Goal: Task Accomplishment & Management: Use online tool/utility

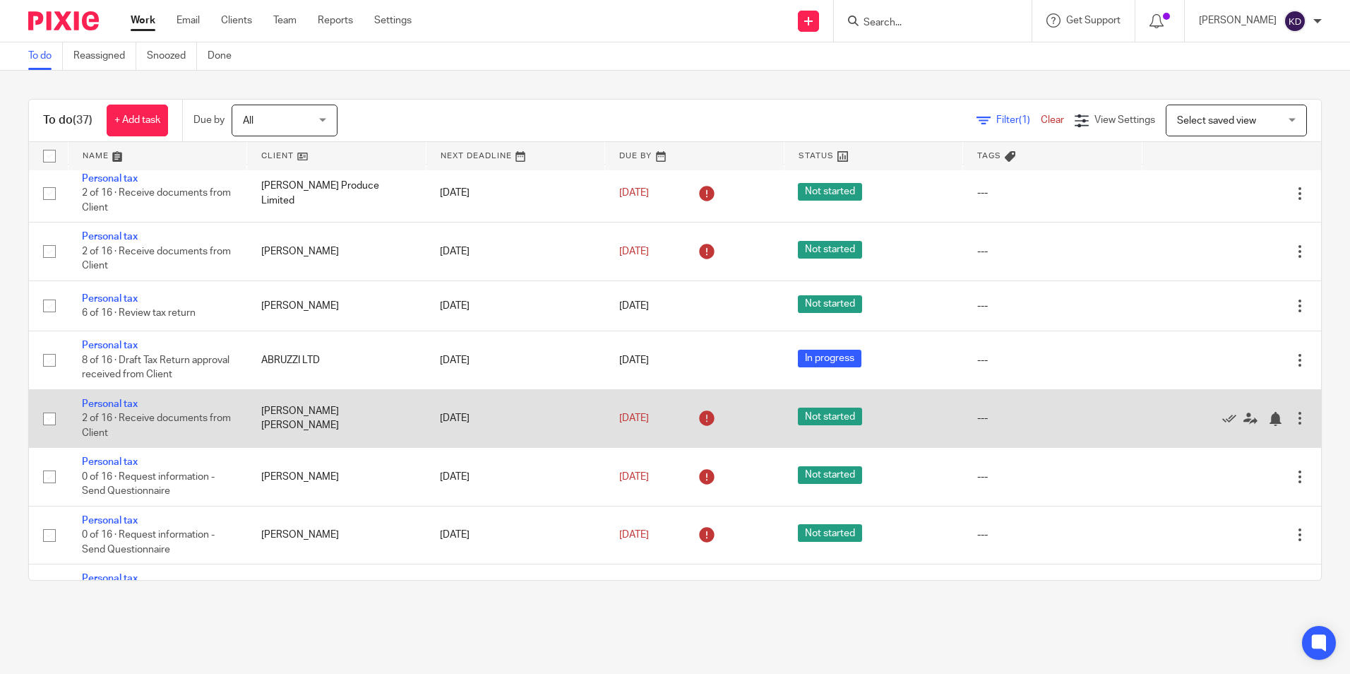
scroll to position [565, 0]
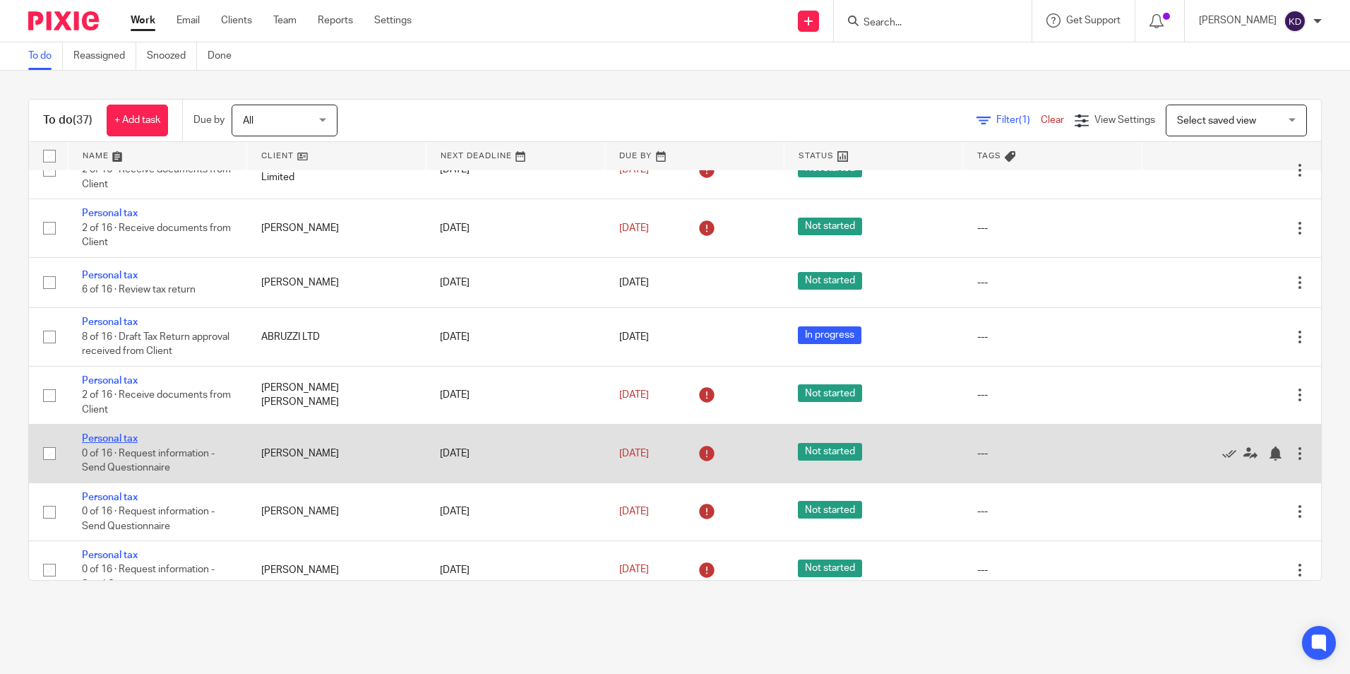
click at [134, 444] on link "Personal tax" at bounding box center [110, 439] width 56 height 10
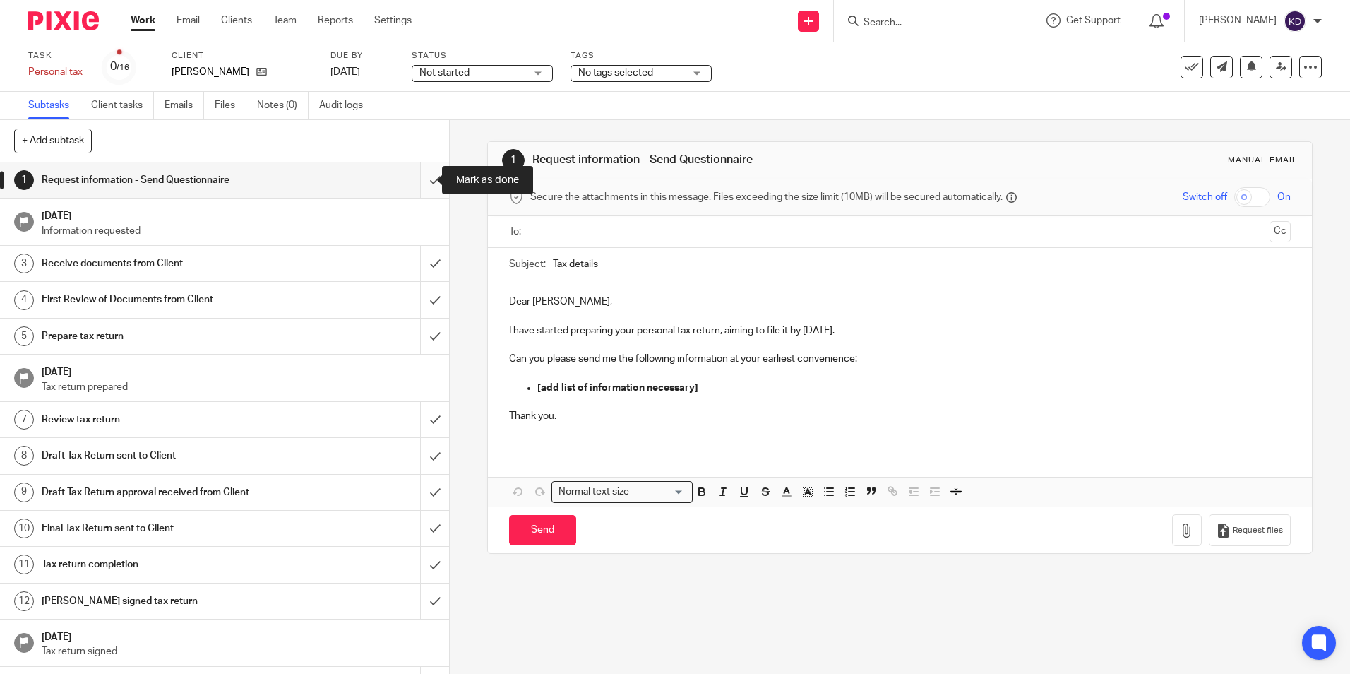
click at [420, 186] on input "submit" at bounding box center [224, 179] width 449 height 35
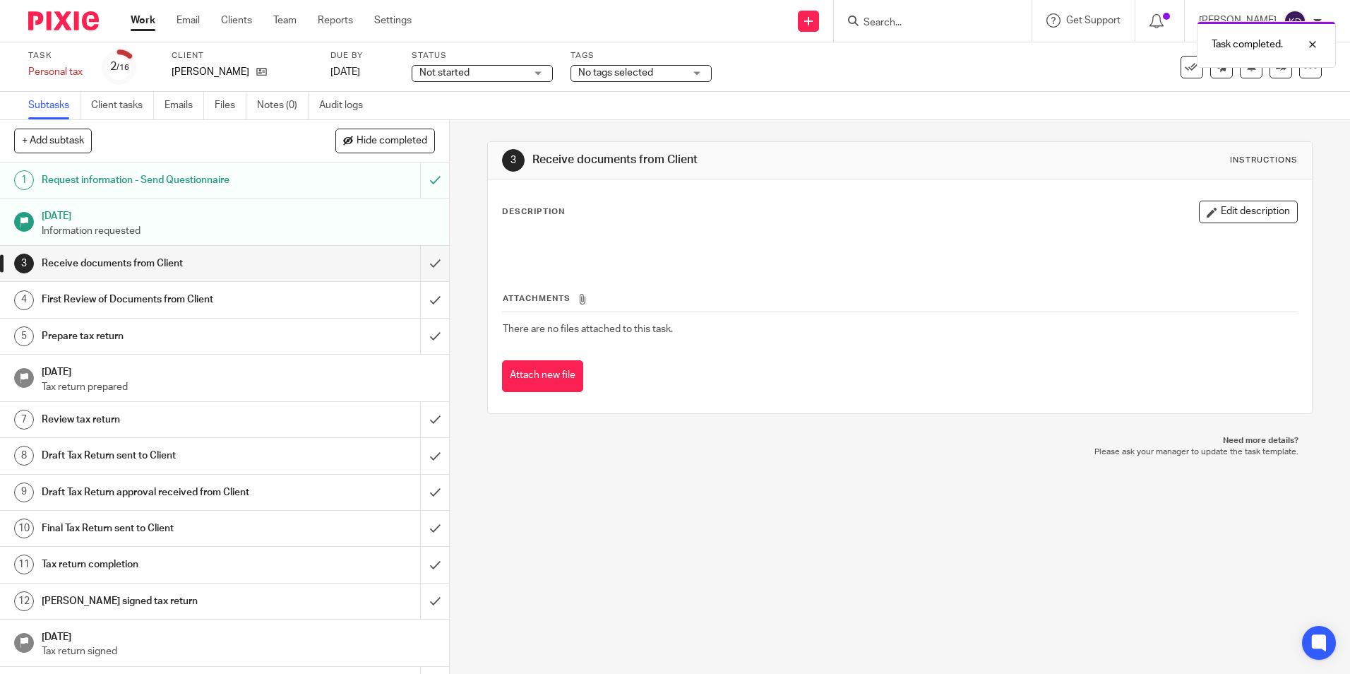
click at [153, 20] on link "Work" at bounding box center [143, 20] width 25 height 14
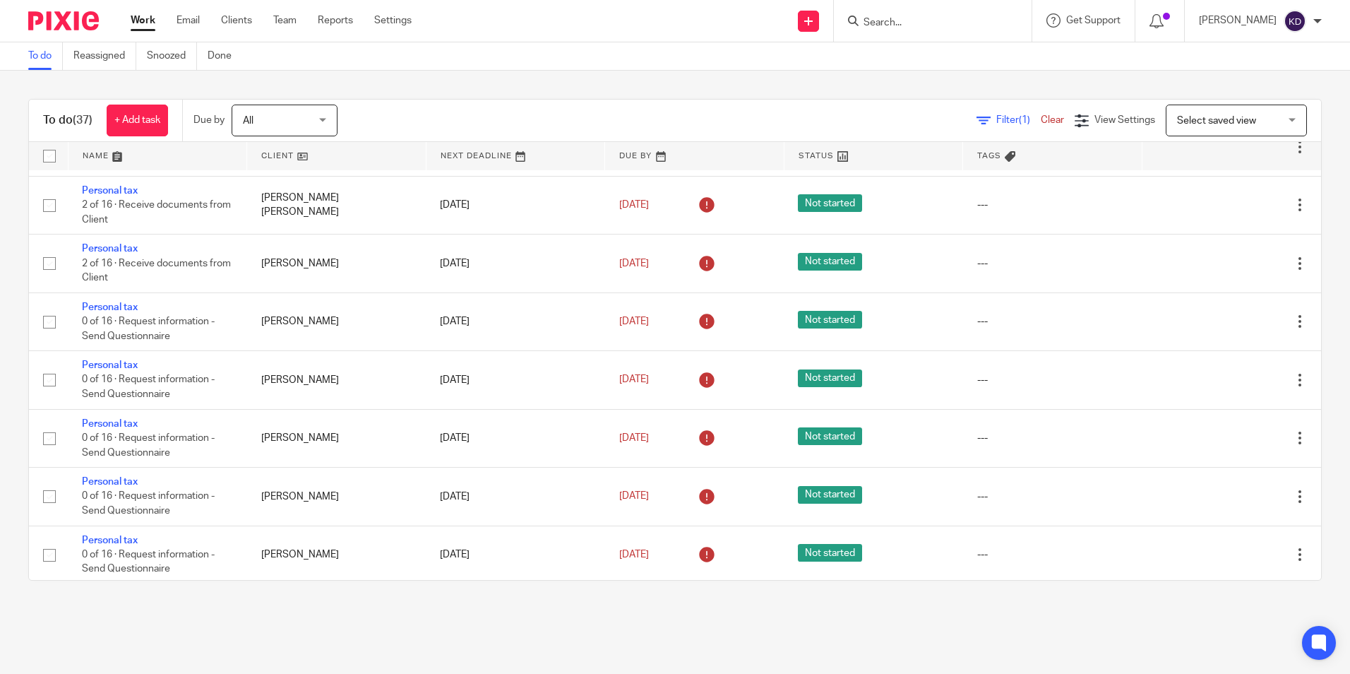
scroll to position [777, 0]
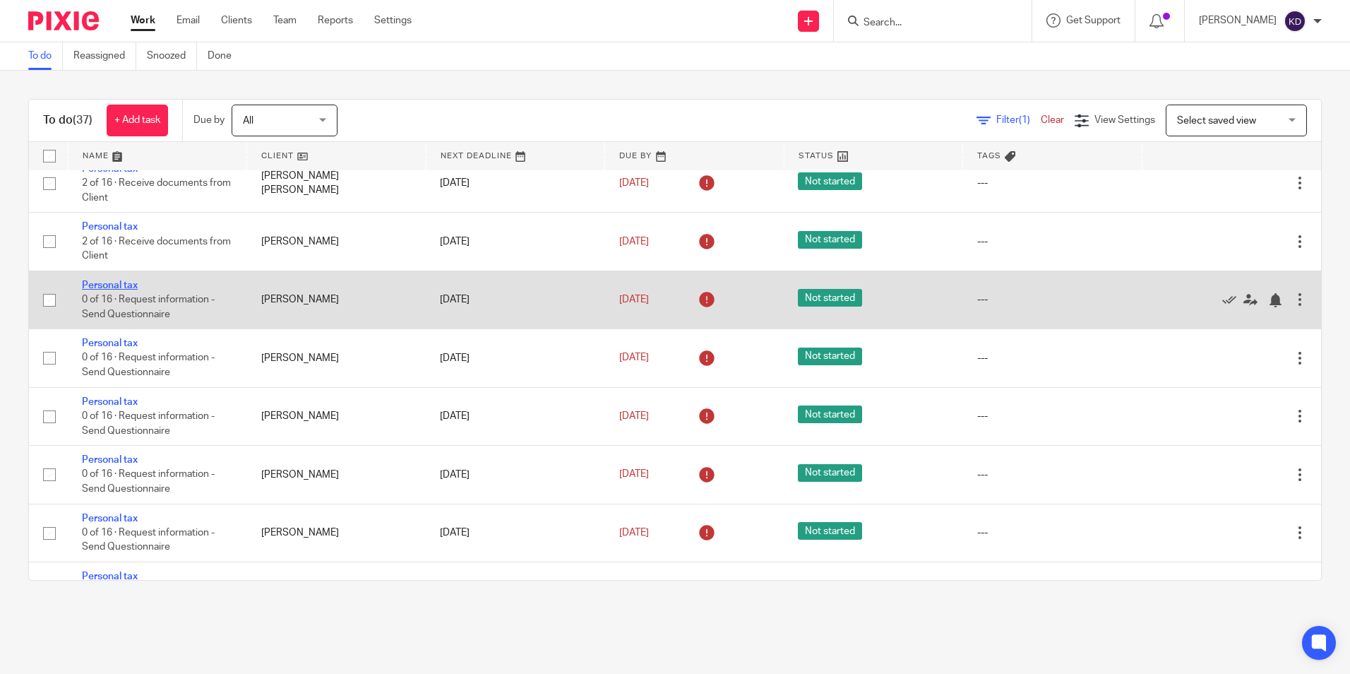
click at [124, 290] on link "Personal tax" at bounding box center [110, 285] width 56 height 10
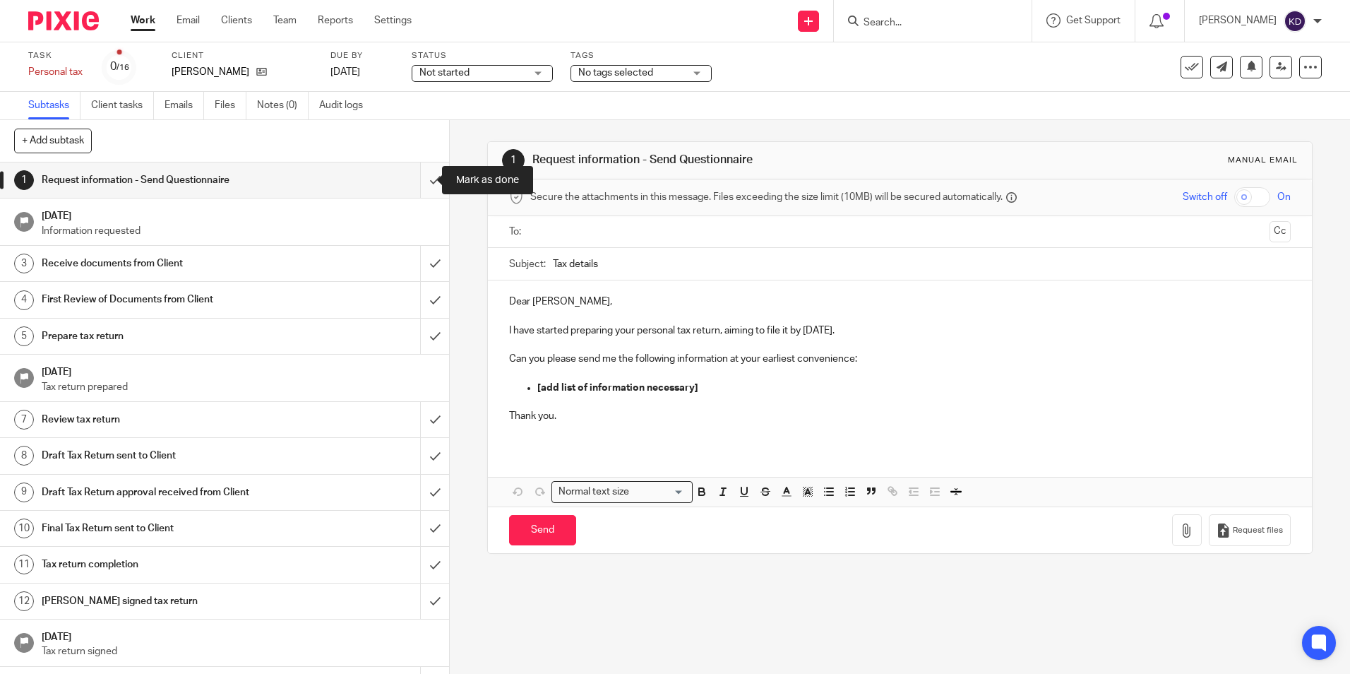
click at [414, 178] on input "submit" at bounding box center [224, 179] width 449 height 35
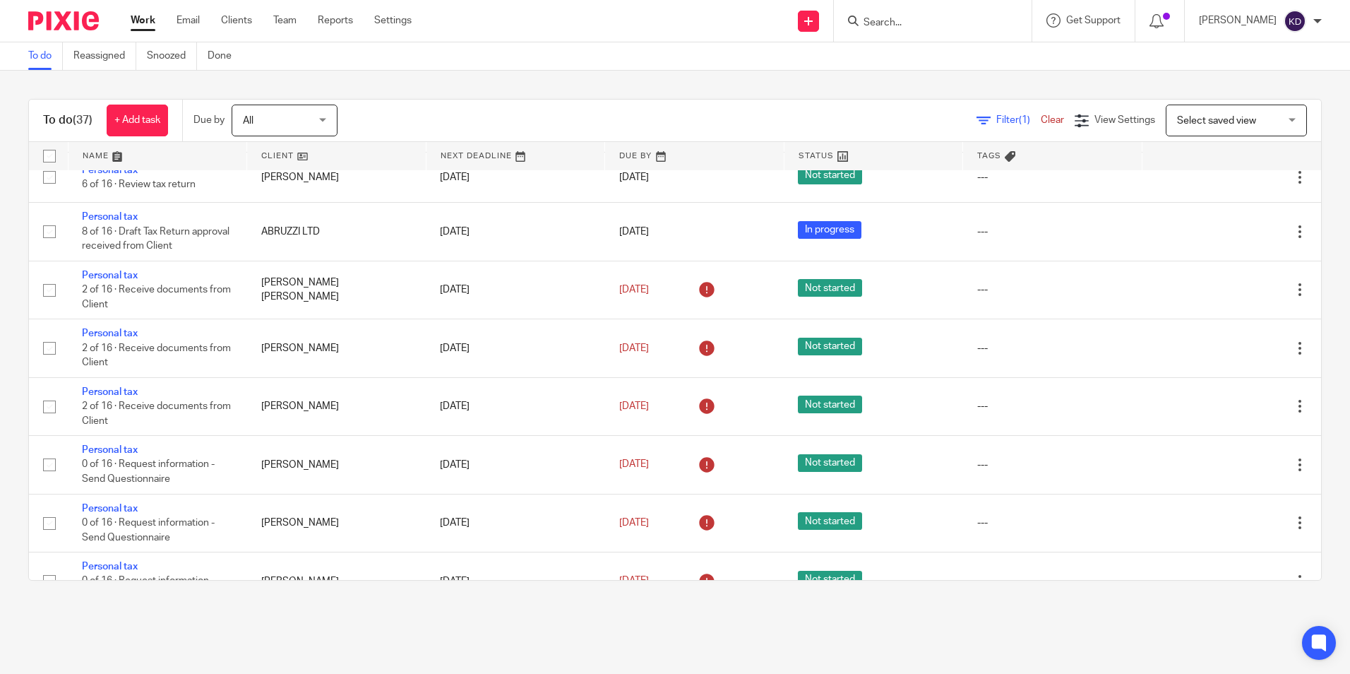
scroll to position [706, 0]
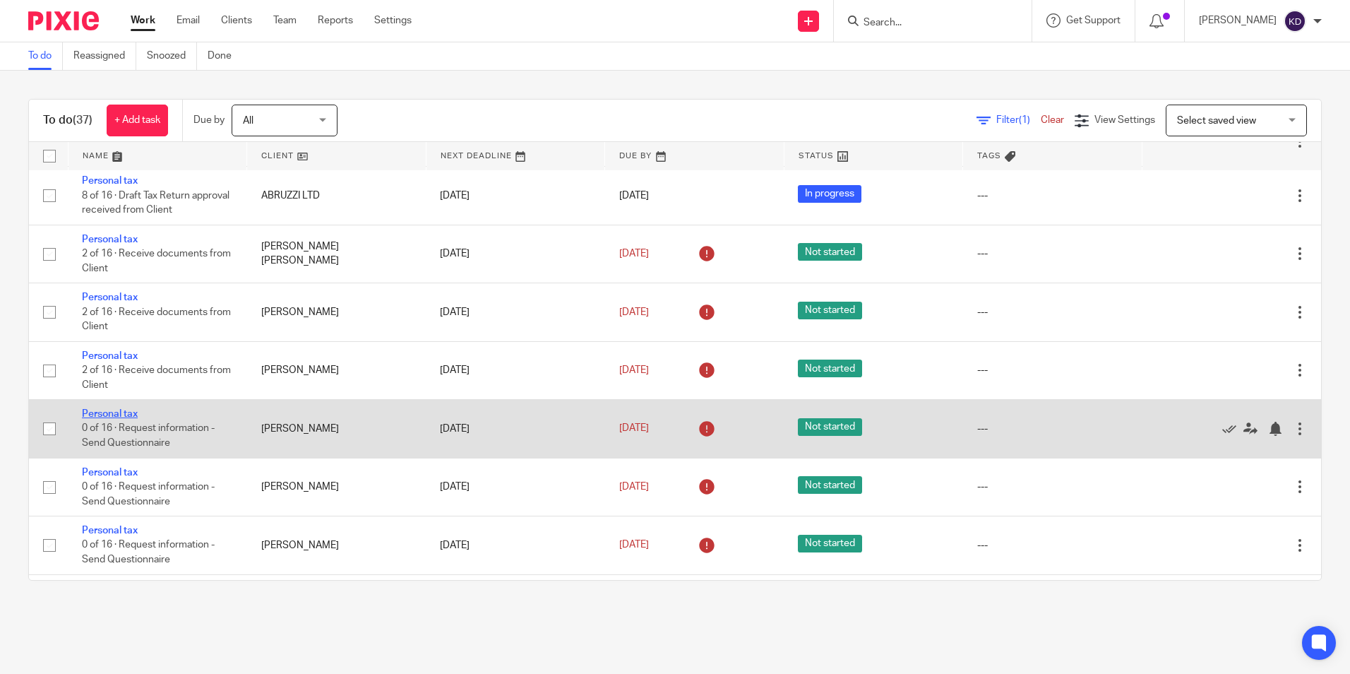
click at [112, 419] on link "Personal tax" at bounding box center [110, 414] width 56 height 10
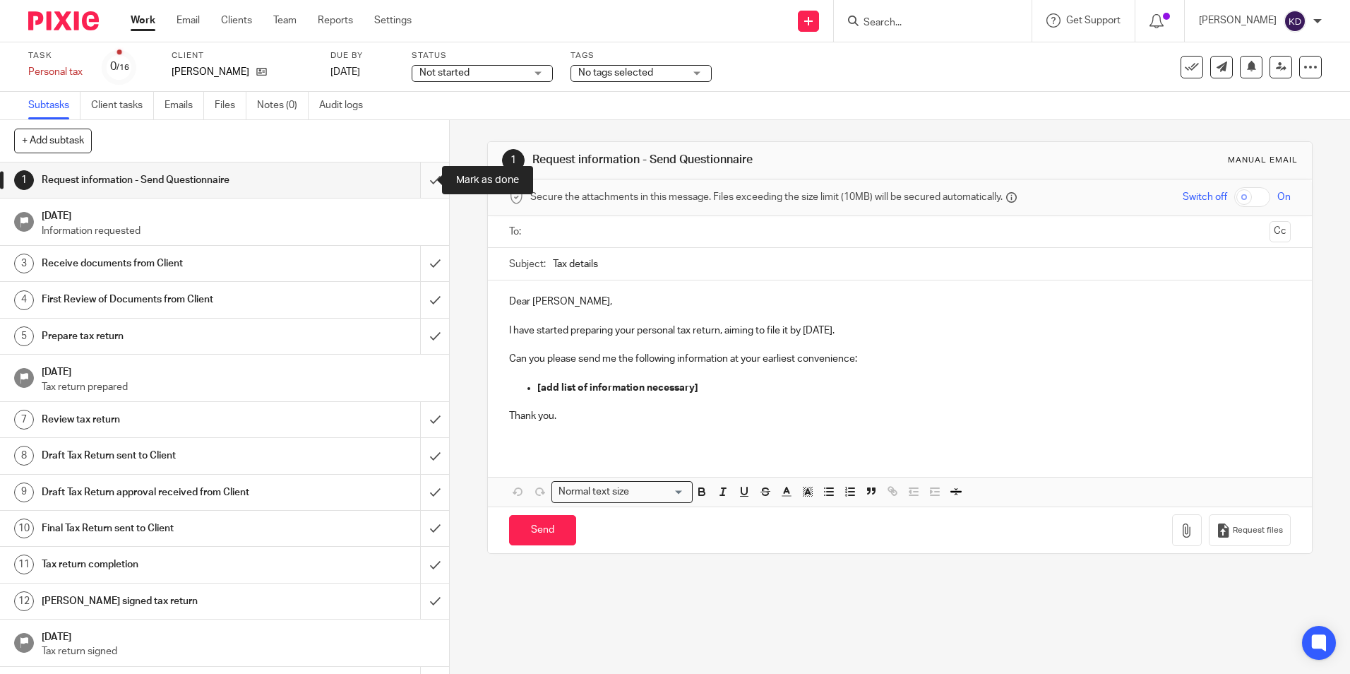
click at [424, 181] on input "submit" at bounding box center [224, 179] width 449 height 35
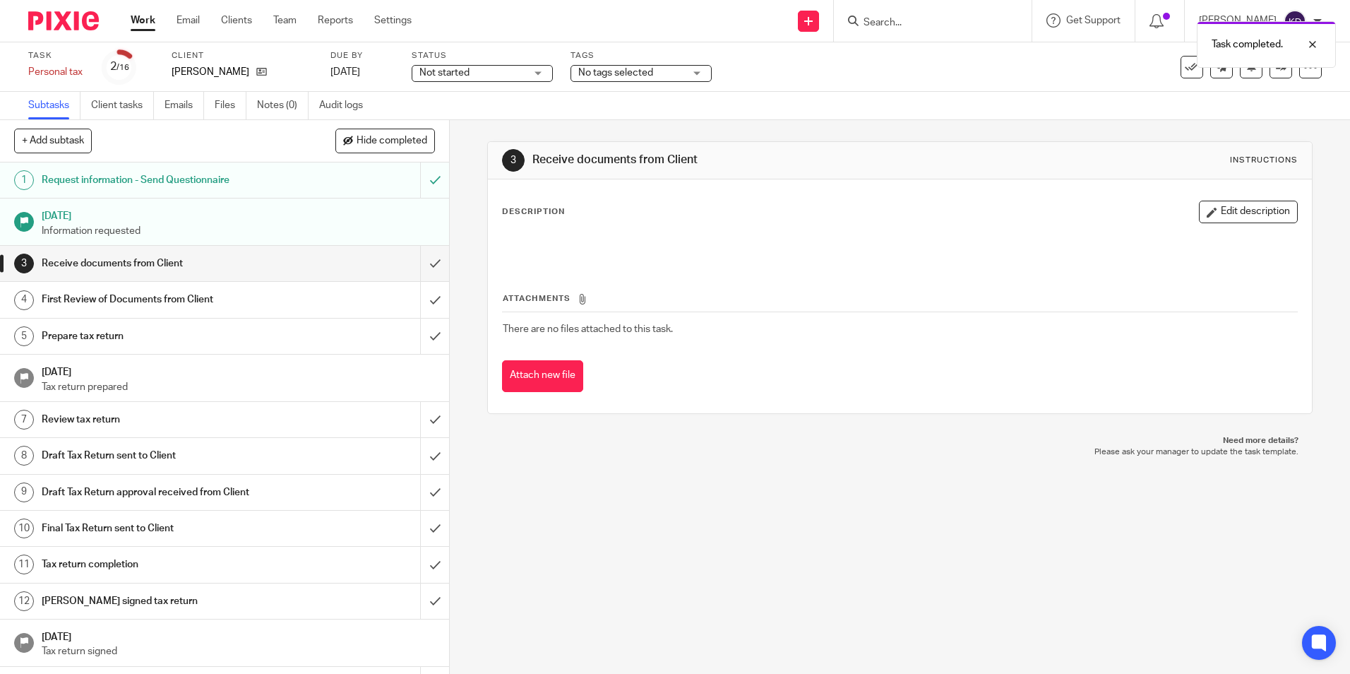
click at [145, 13] on link "Work" at bounding box center [143, 20] width 25 height 14
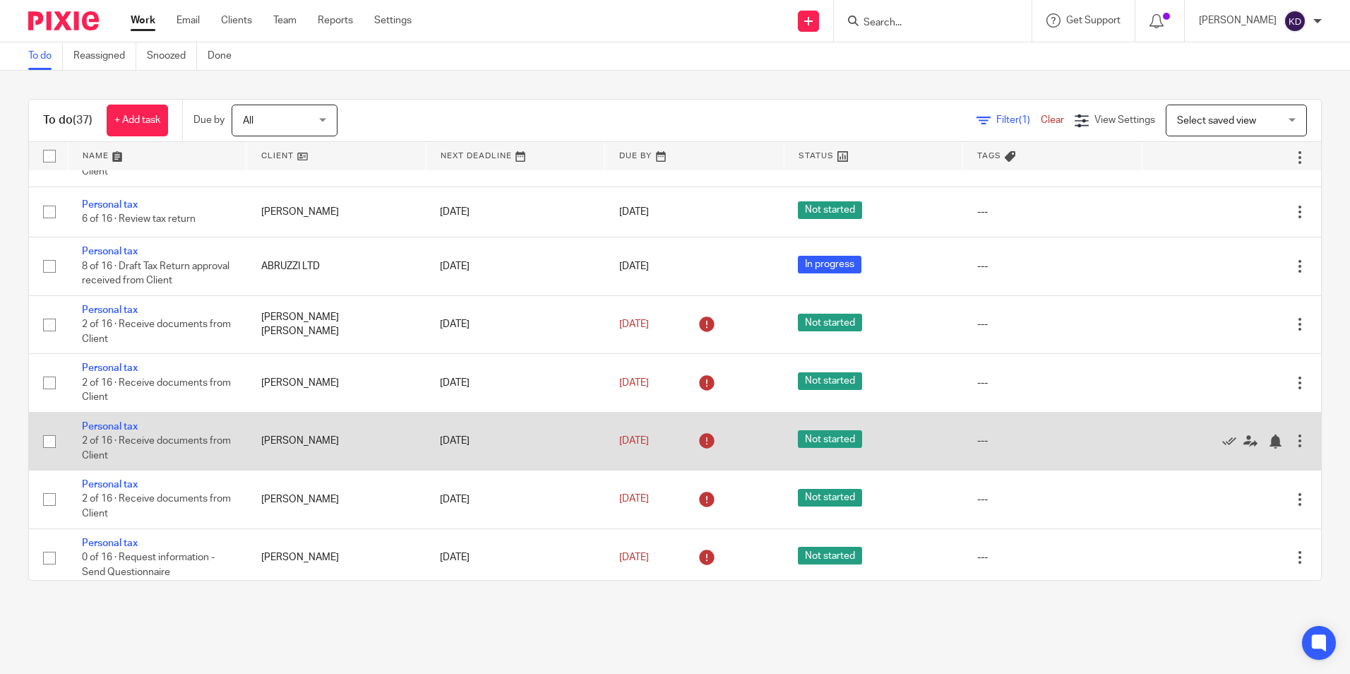
scroll to position [706, 0]
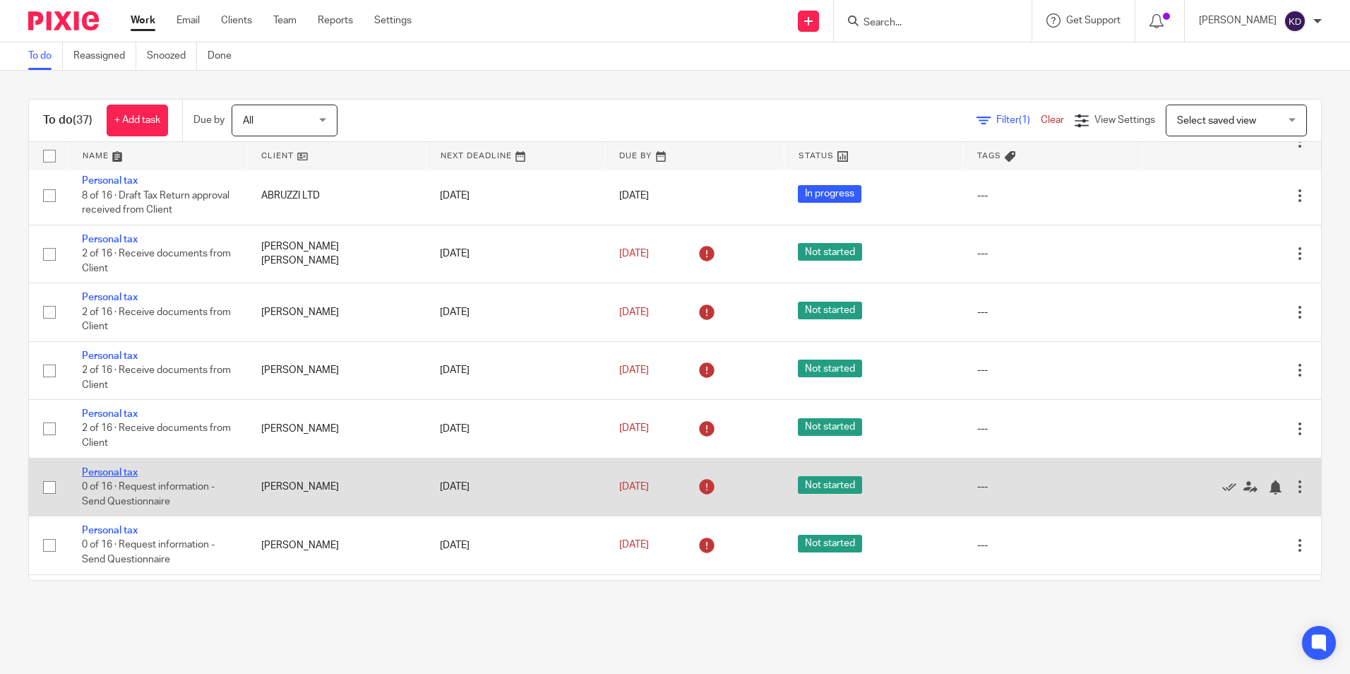
click at [133, 477] on link "Personal tax" at bounding box center [110, 473] width 56 height 10
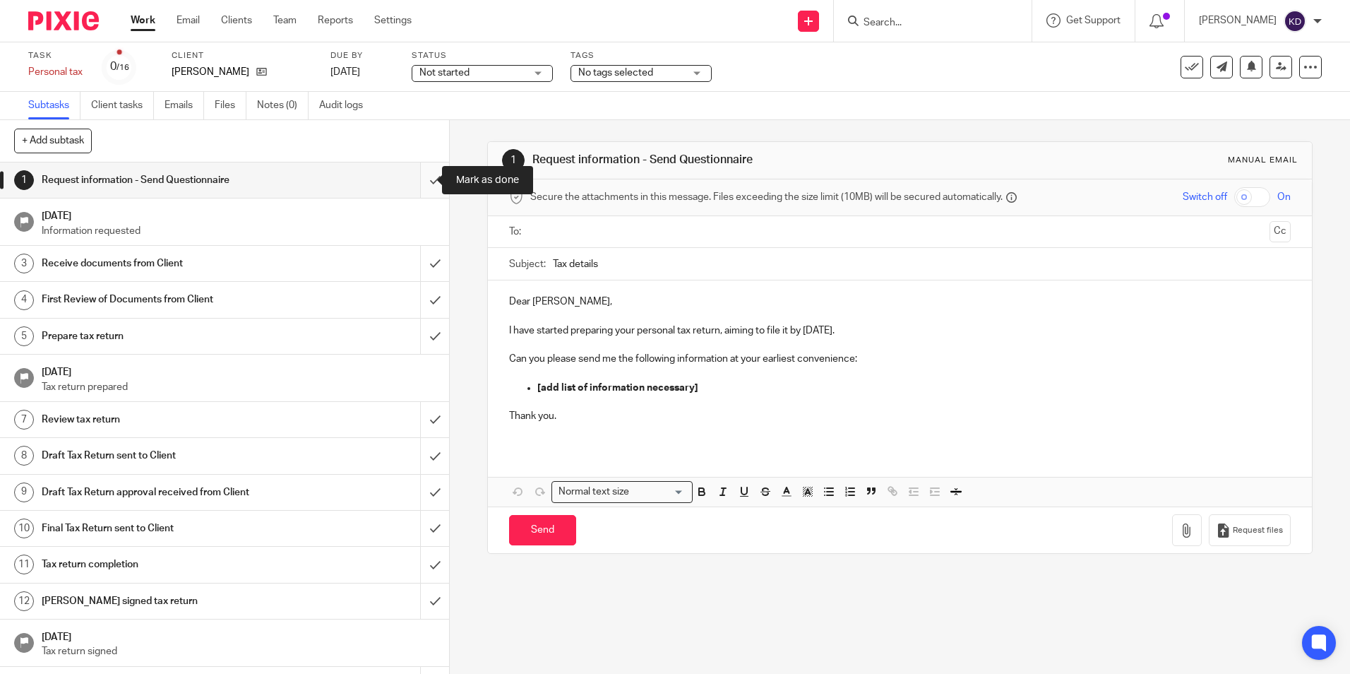
click at [431, 173] on input "submit" at bounding box center [224, 179] width 449 height 35
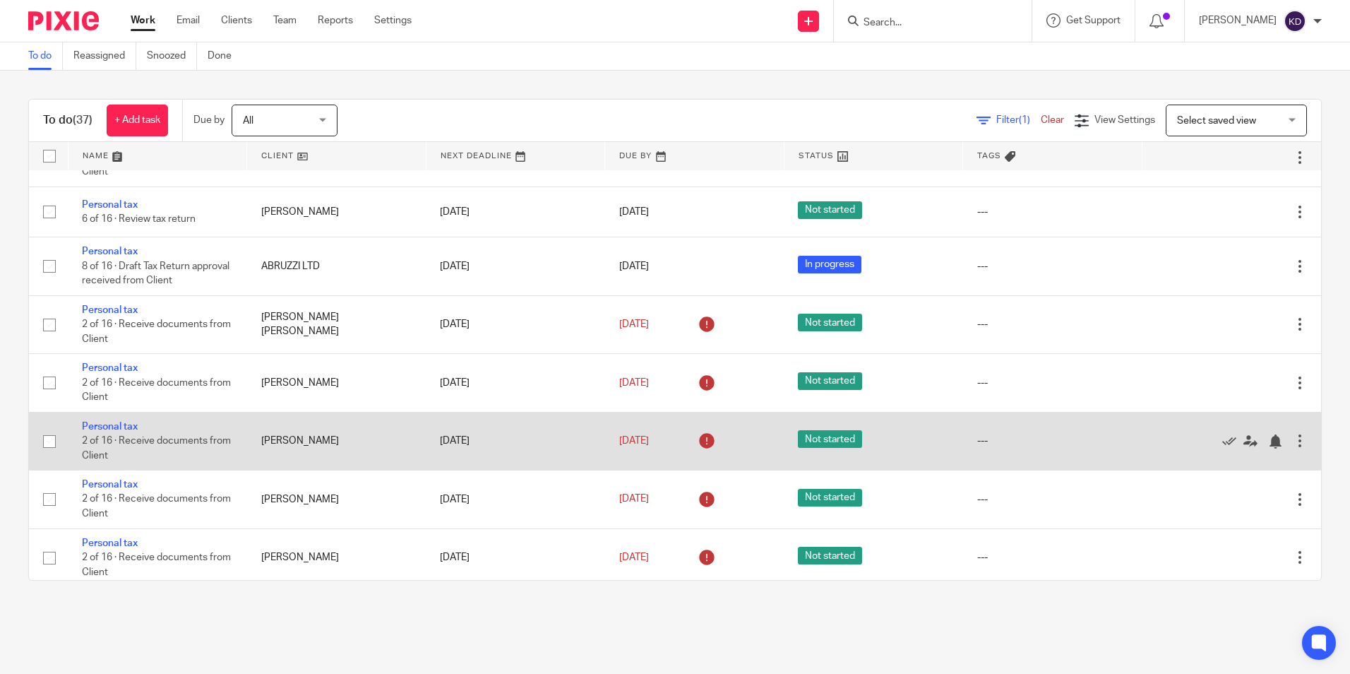
scroll to position [848, 0]
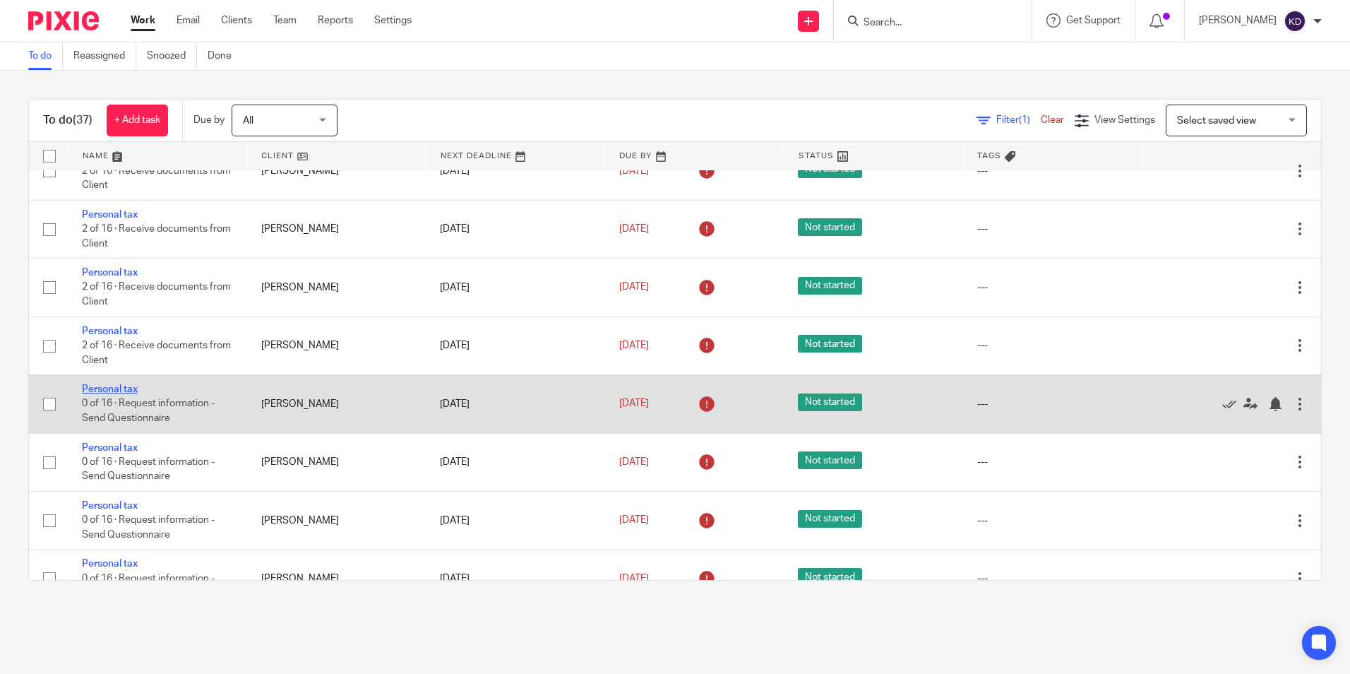
click at [104, 394] on link "Personal tax" at bounding box center [110, 389] width 56 height 10
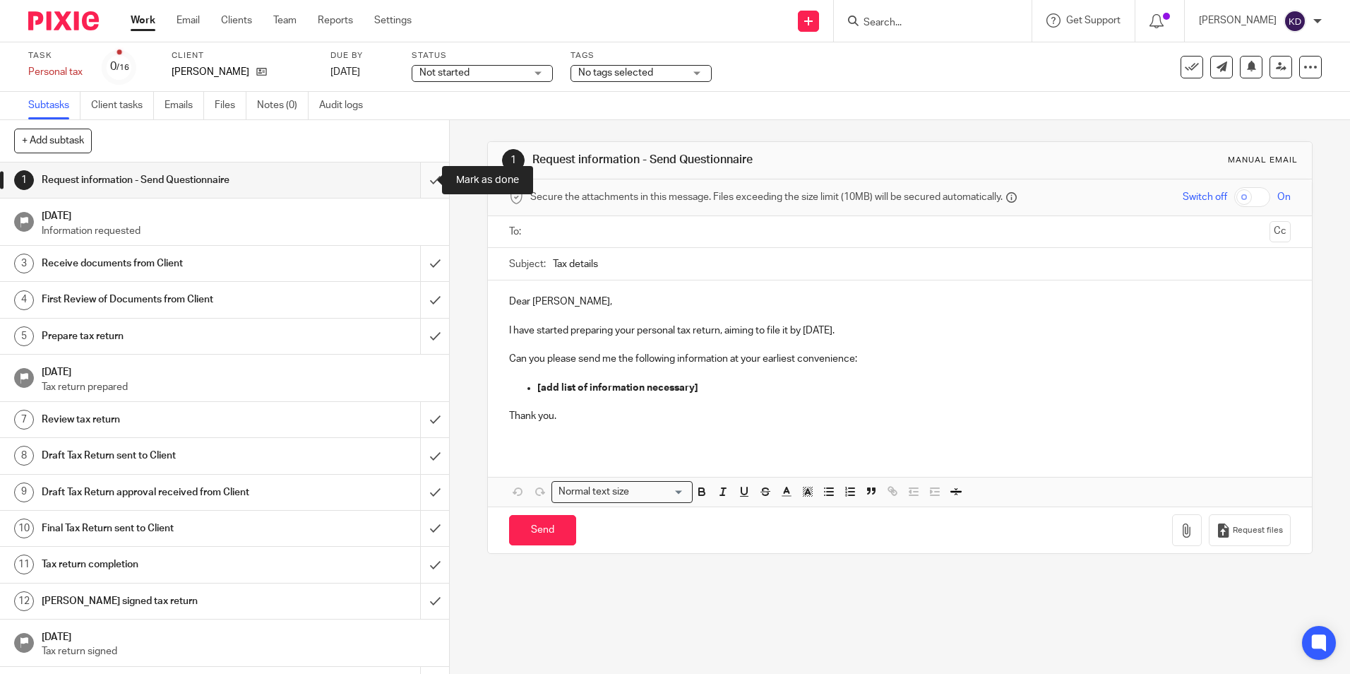
click at [421, 176] on input "submit" at bounding box center [224, 179] width 449 height 35
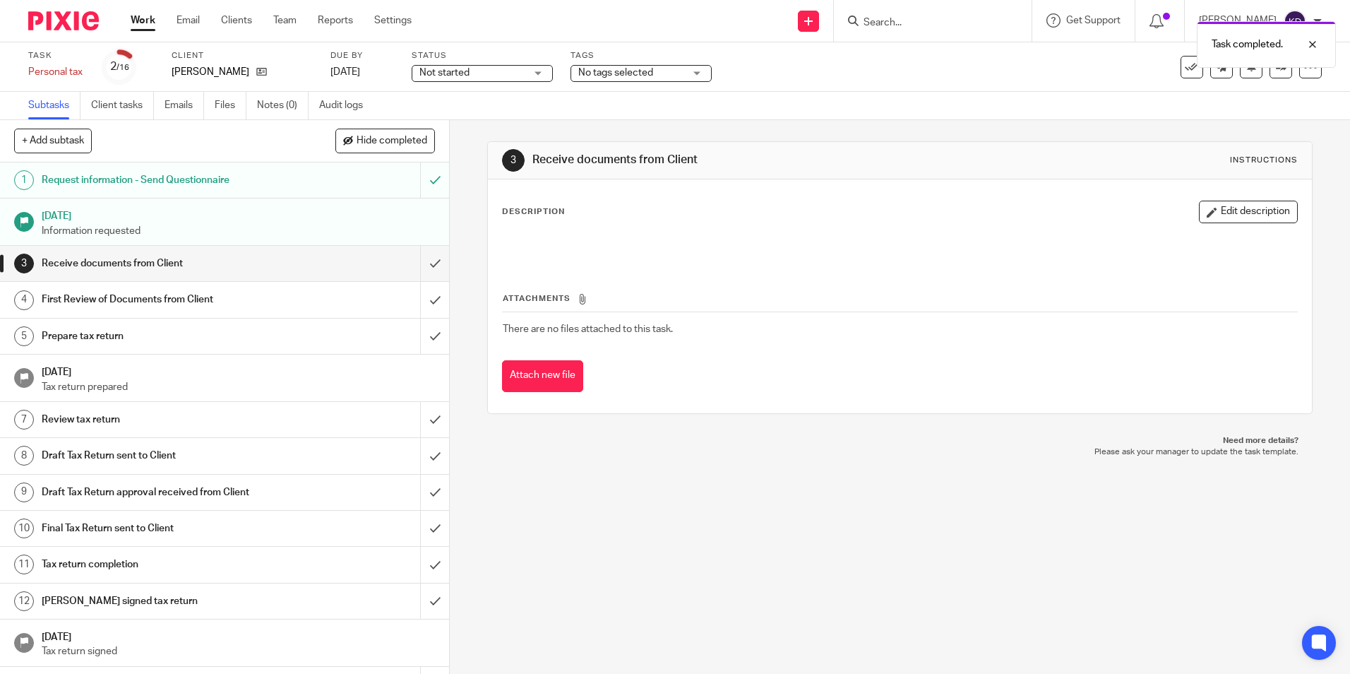
click at [147, 21] on link "Work" at bounding box center [143, 20] width 25 height 14
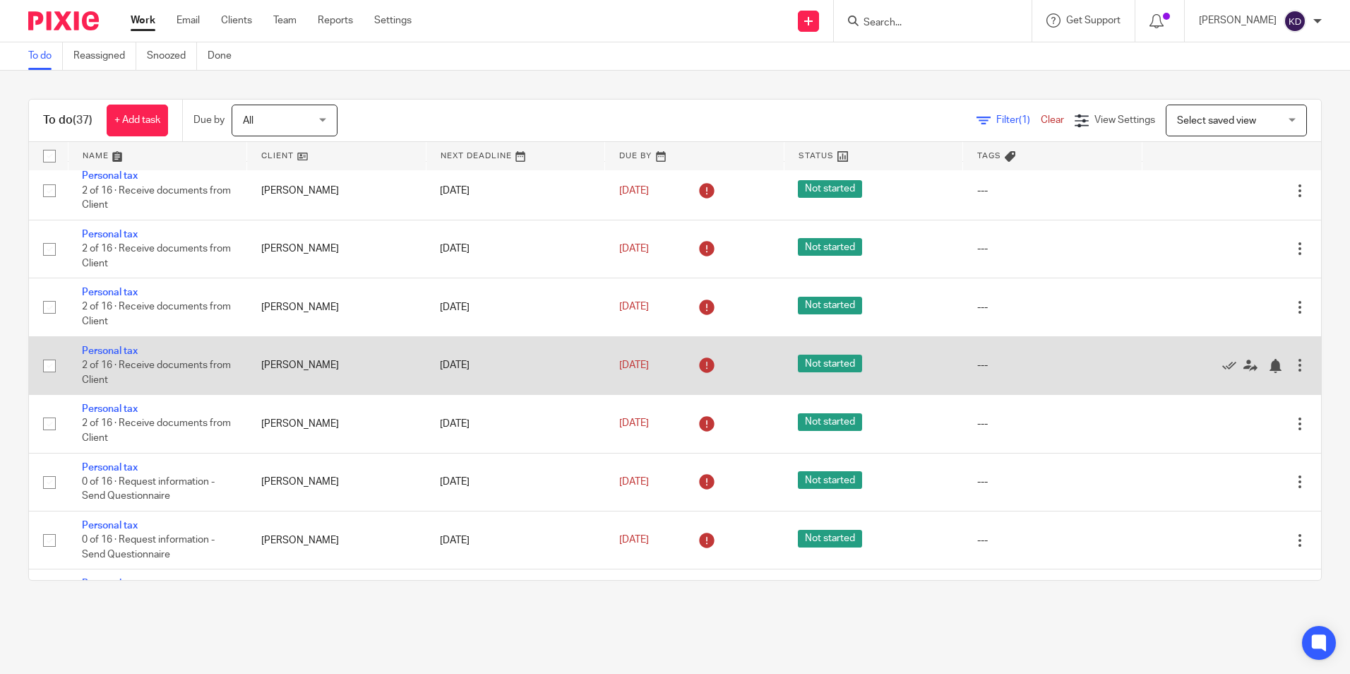
scroll to position [918, 0]
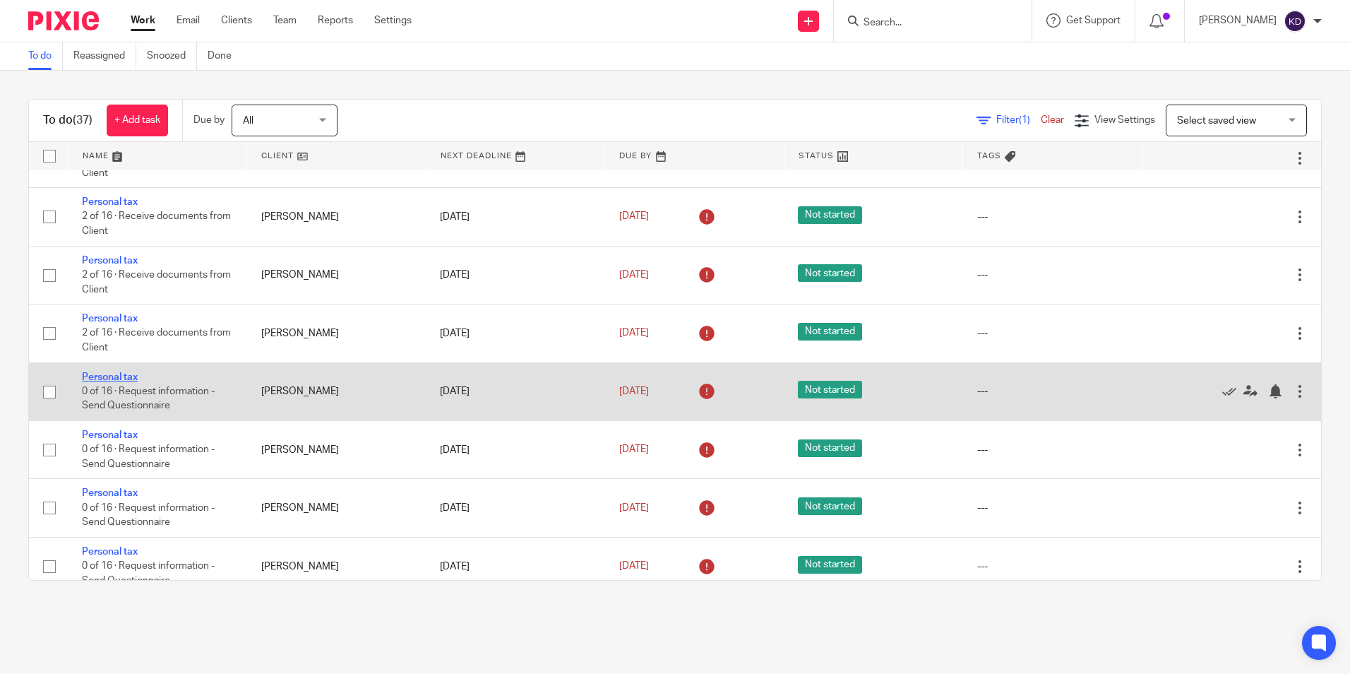
click at [127, 382] on link "Personal tax" at bounding box center [110, 377] width 56 height 10
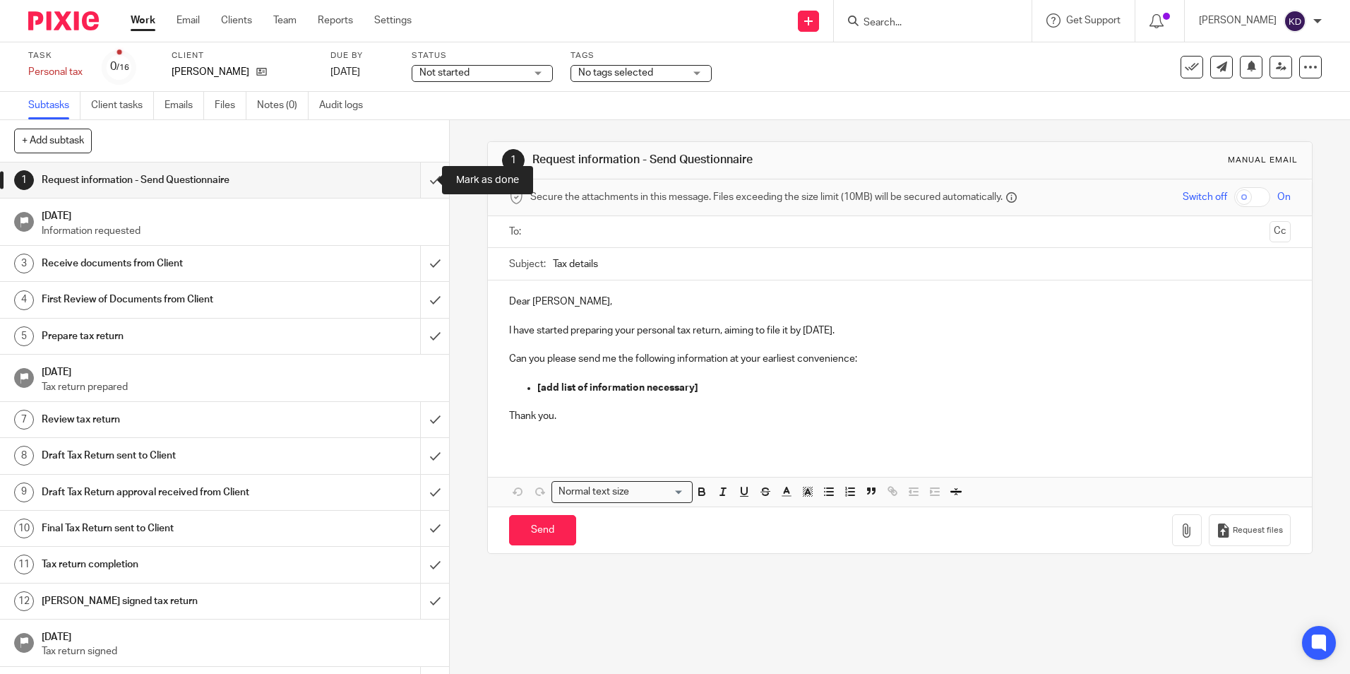
click at [428, 177] on input "submit" at bounding box center [224, 179] width 449 height 35
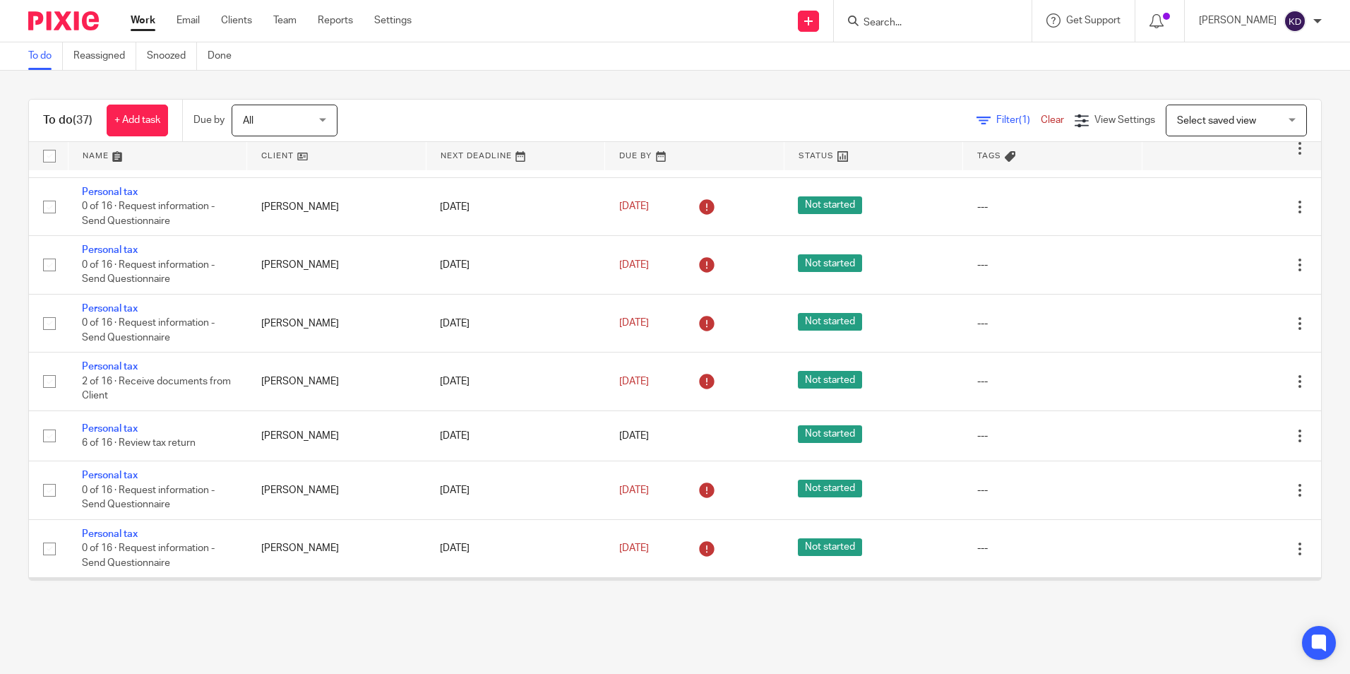
scroll to position [989, 0]
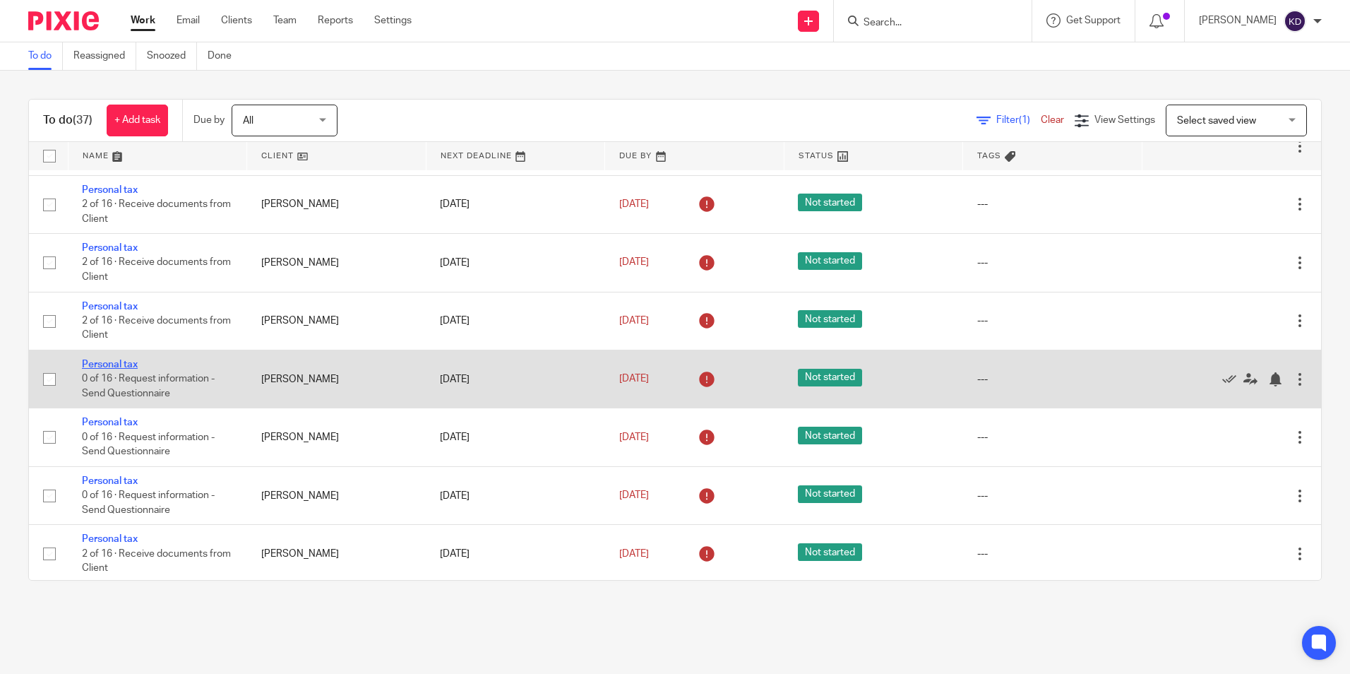
click at [123, 369] on link "Personal tax" at bounding box center [110, 364] width 56 height 10
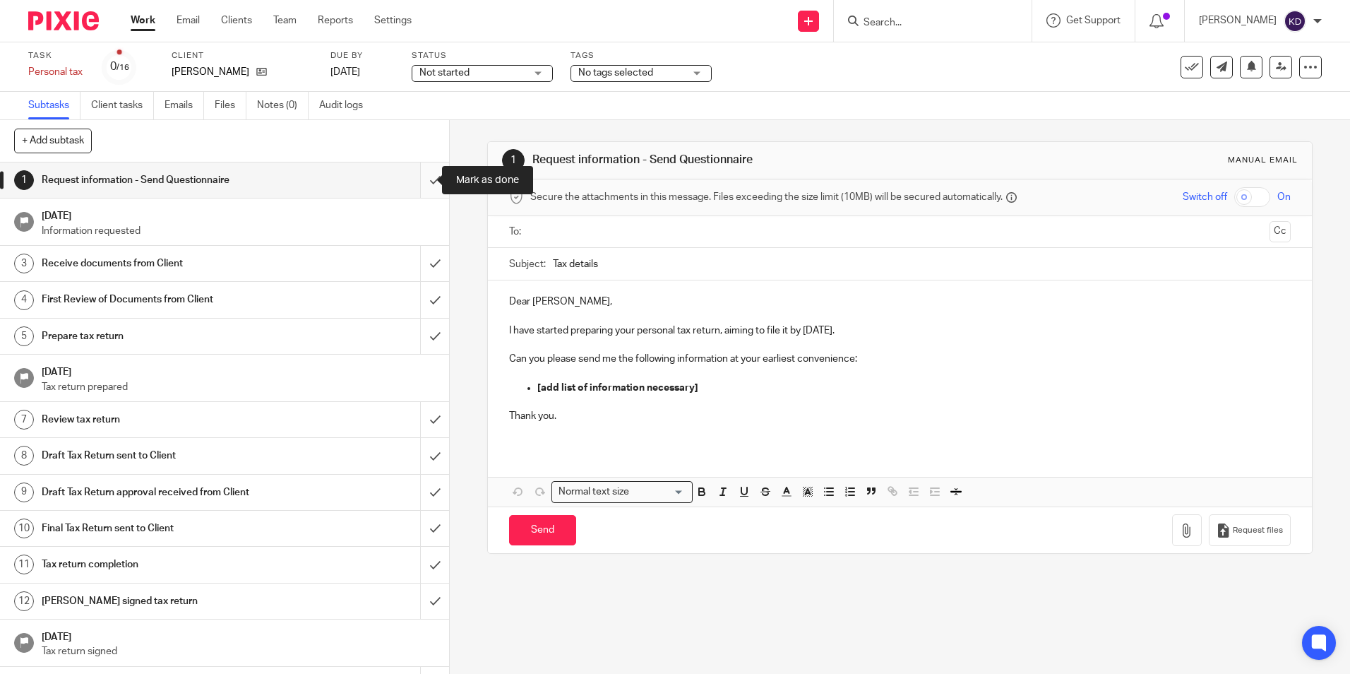
click at [412, 186] on input "submit" at bounding box center [224, 179] width 449 height 35
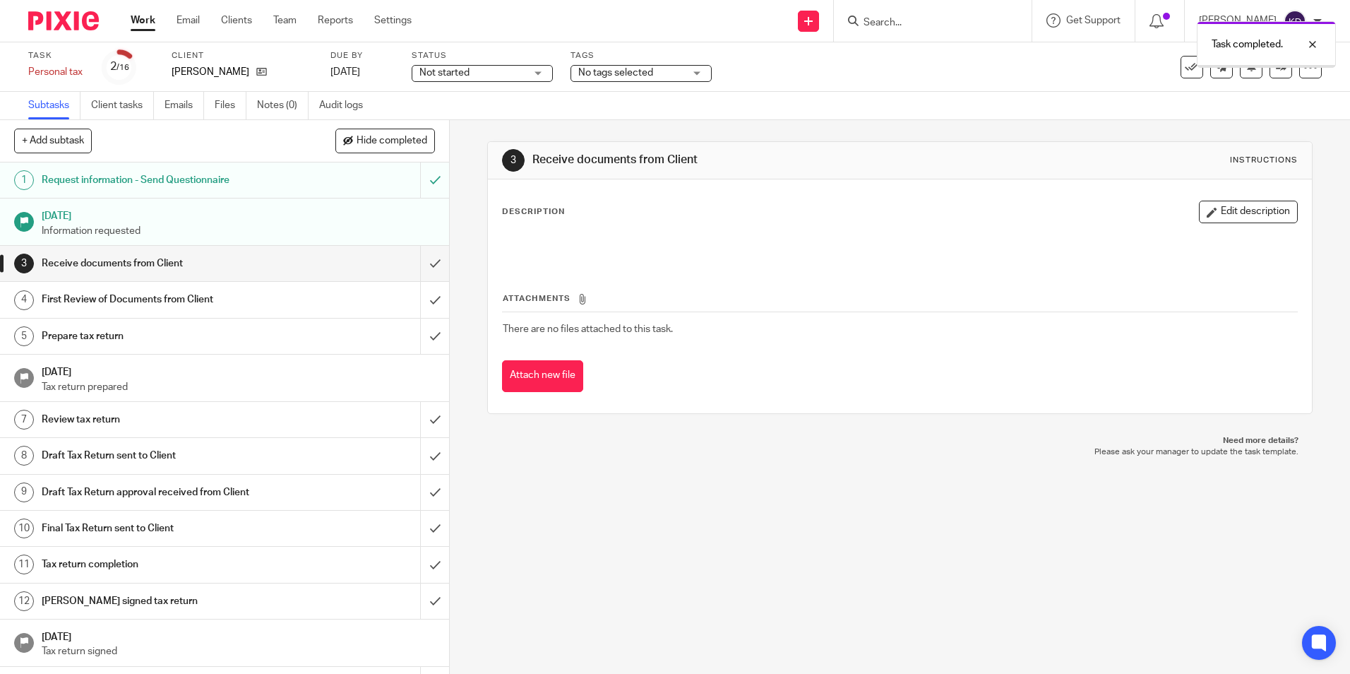
click at [146, 23] on link "Work" at bounding box center [143, 20] width 25 height 14
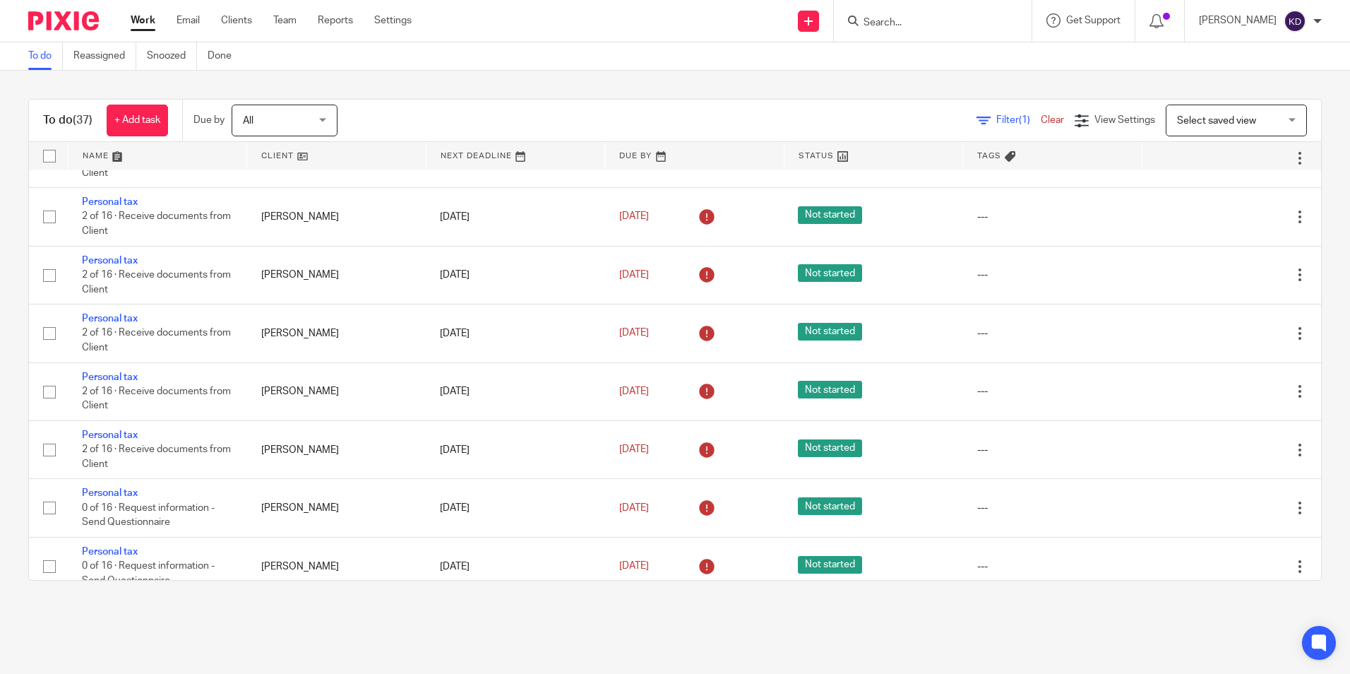
scroll to position [989, 0]
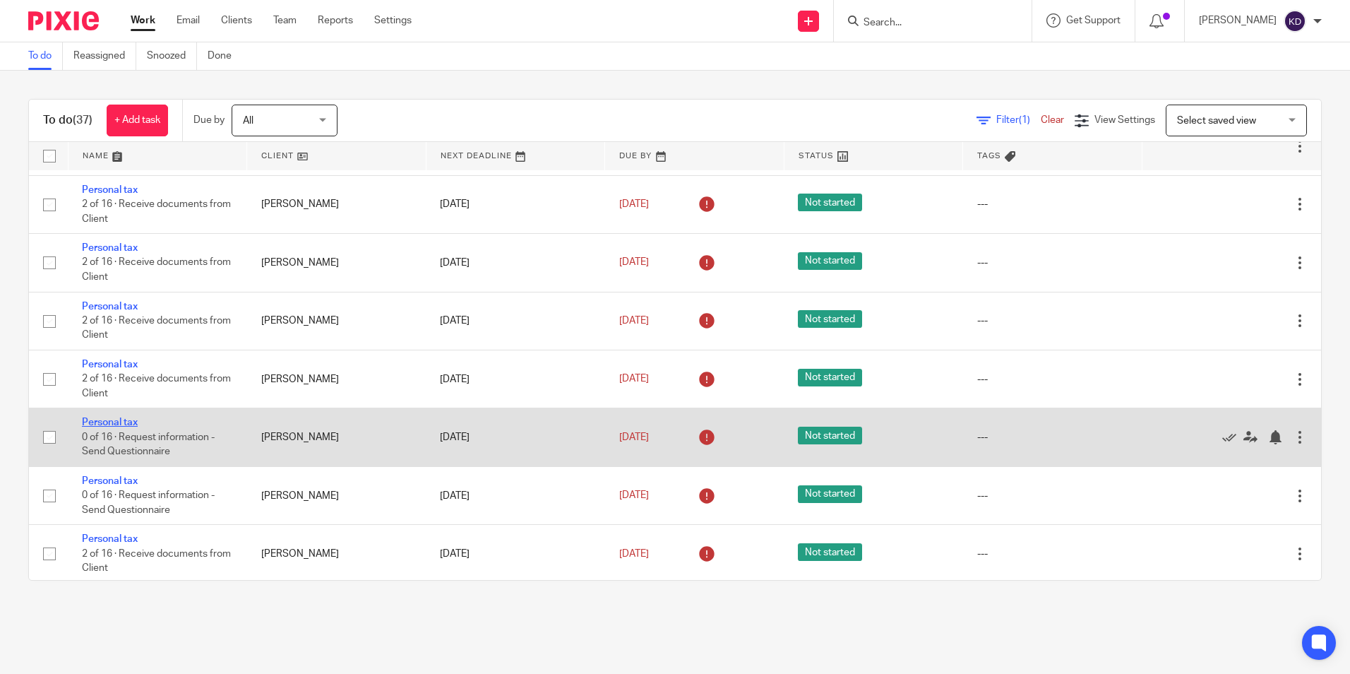
click at [110, 427] on link "Personal tax" at bounding box center [110, 422] width 56 height 10
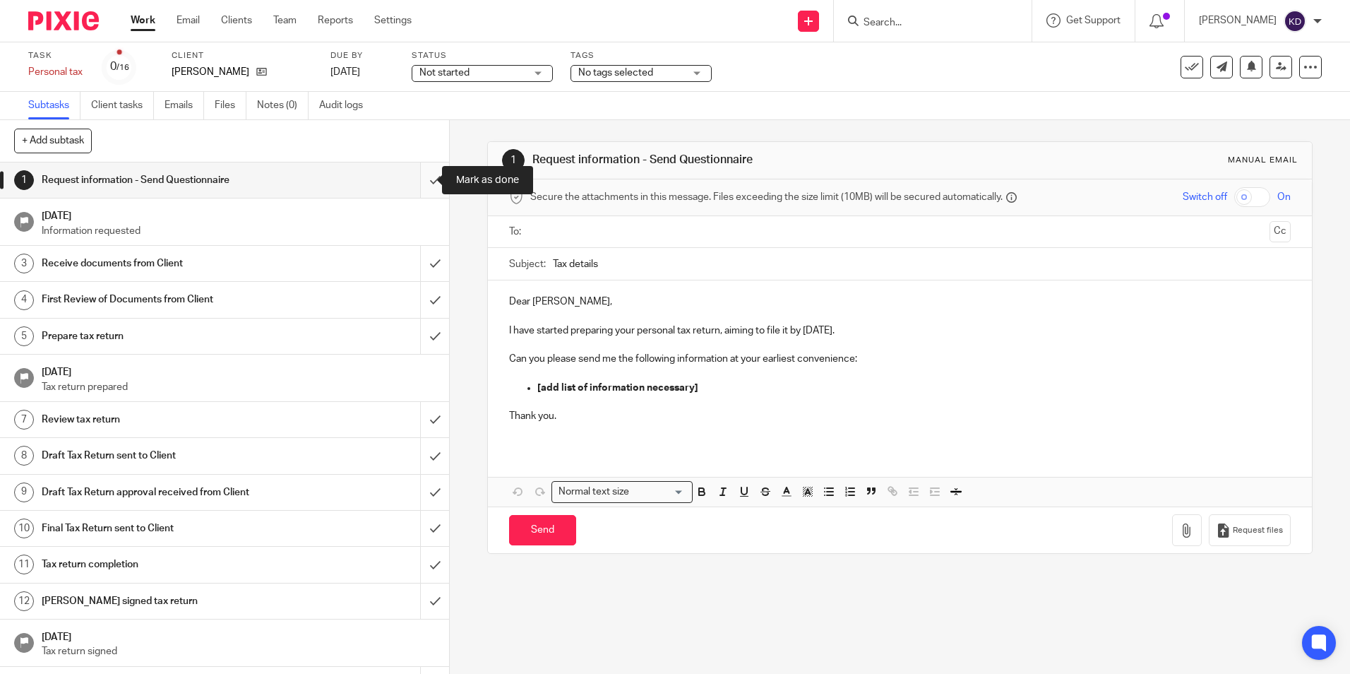
click at [412, 189] on input "submit" at bounding box center [224, 179] width 449 height 35
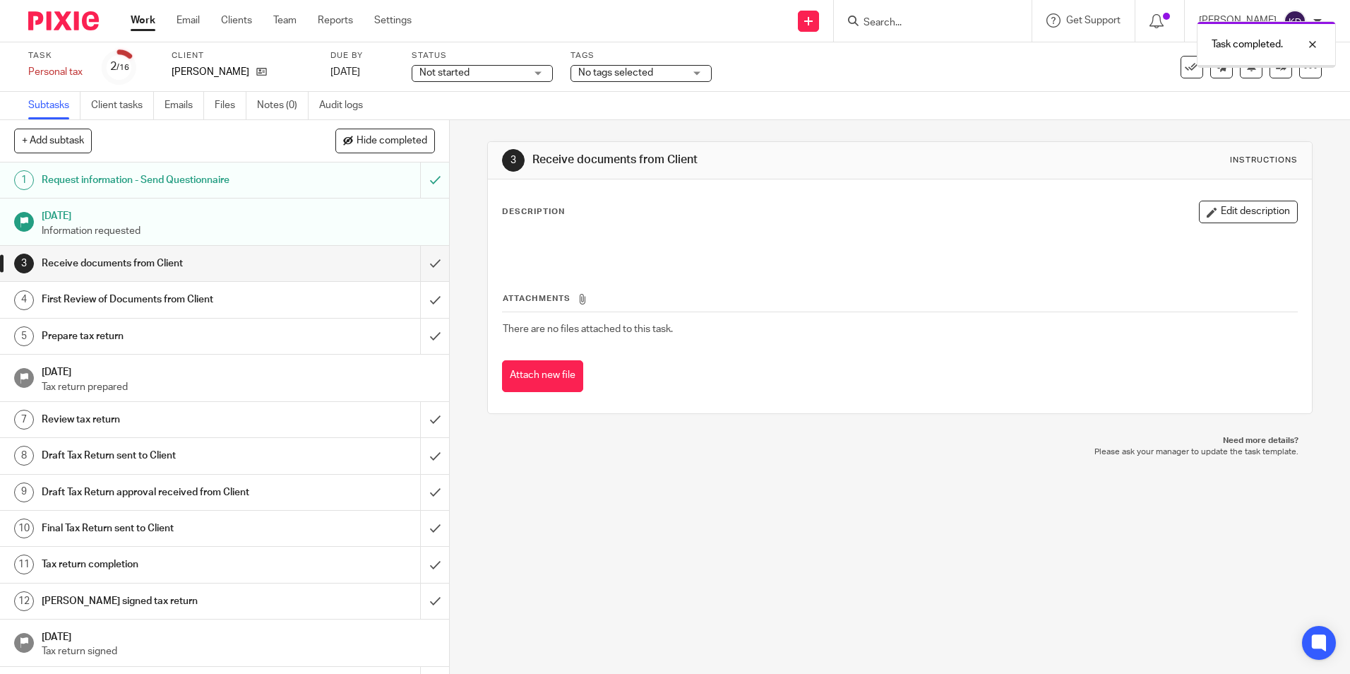
click at [143, 20] on link "Work" at bounding box center [143, 20] width 25 height 14
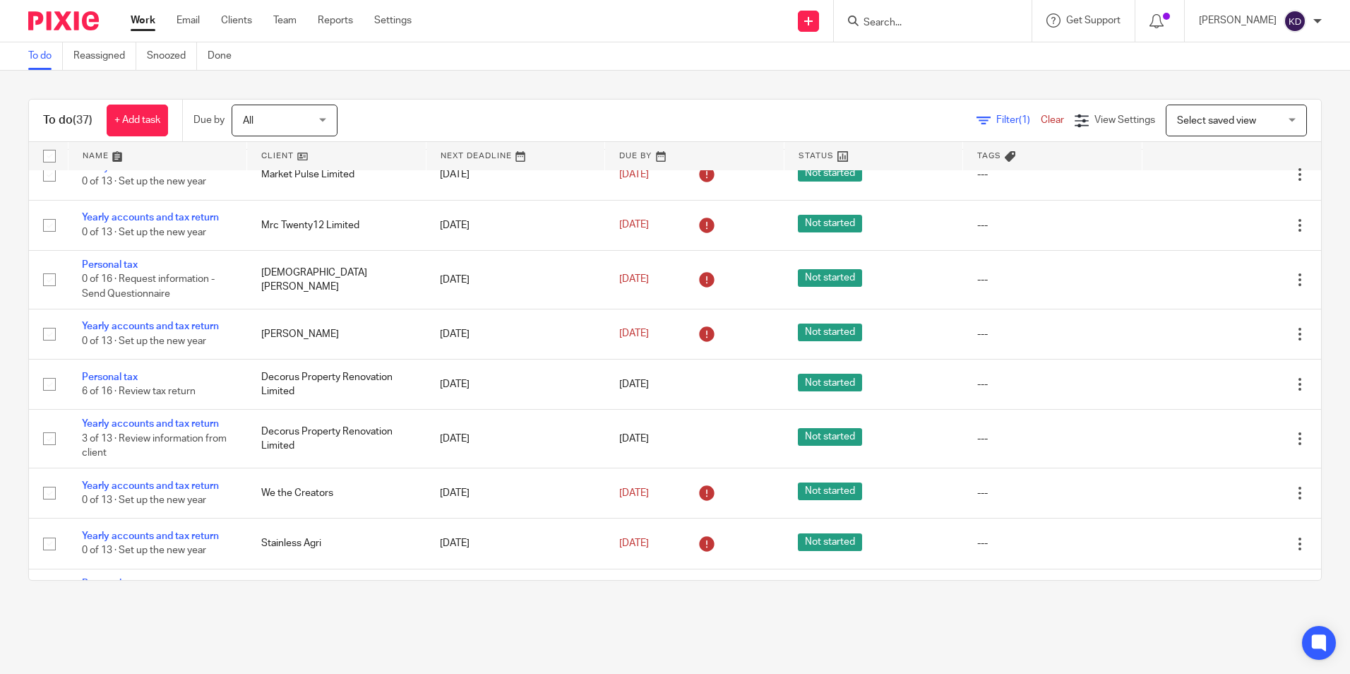
scroll to position [1643, 0]
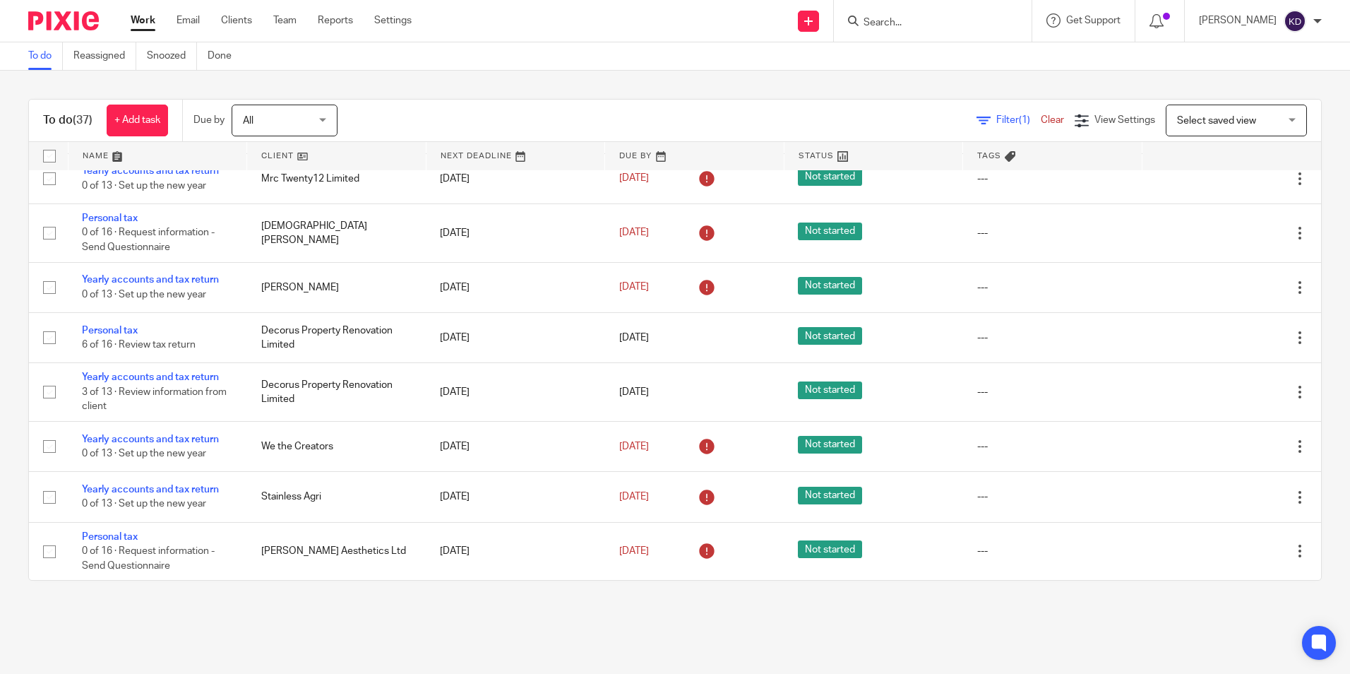
click at [927, 22] on input "Search" at bounding box center [925, 23] width 127 height 13
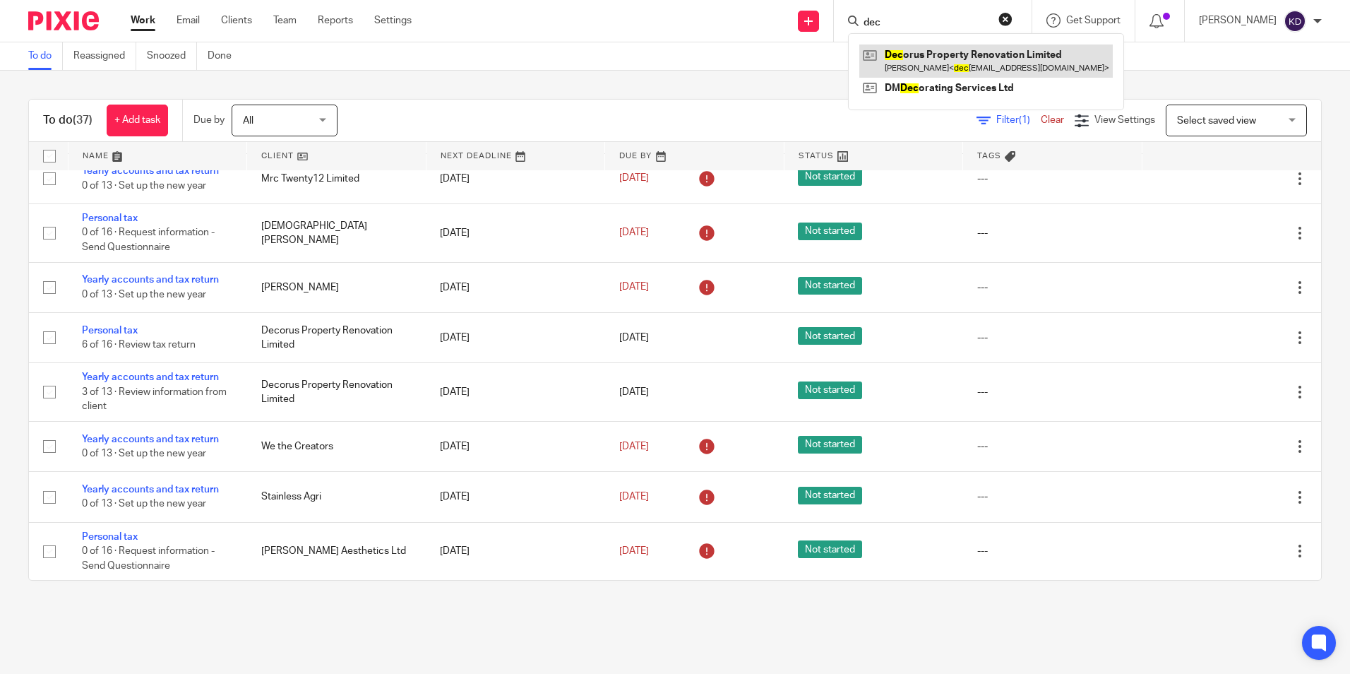
type input "dec"
click at [927, 55] on link at bounding box center [987, 60] width 254 height 32
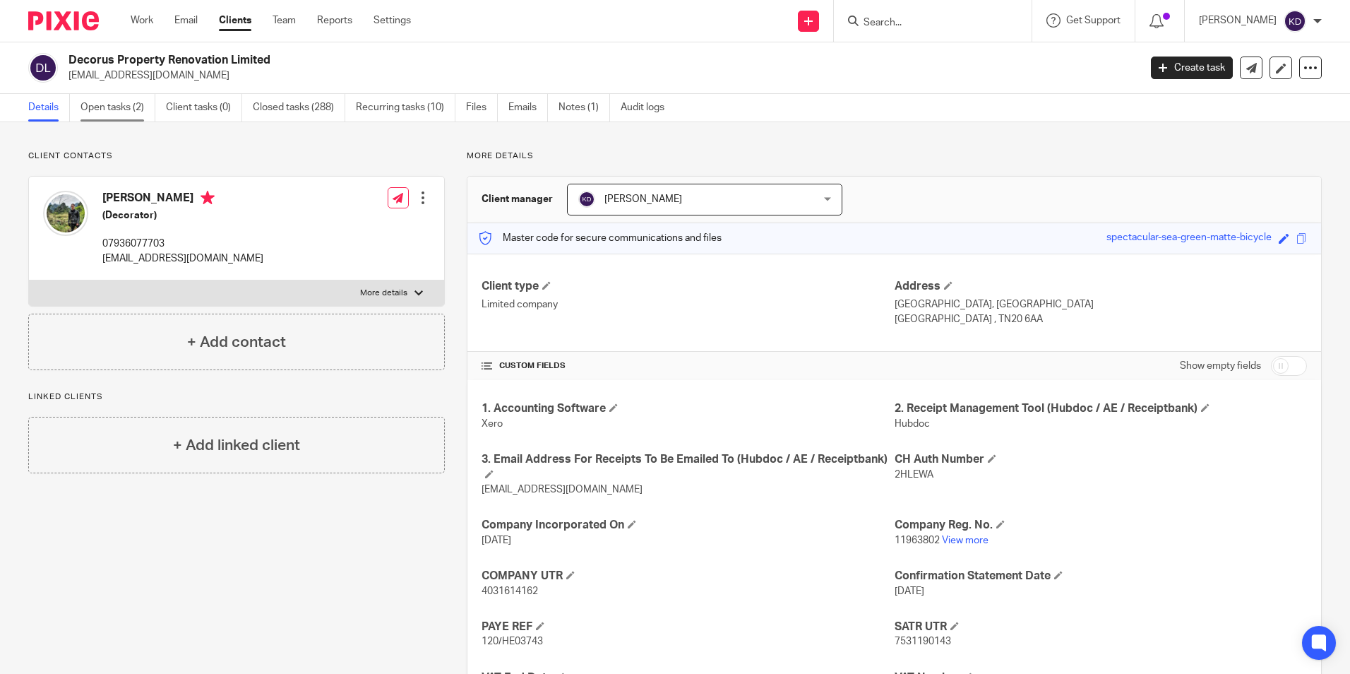
click at [136, 114] on link "Open tasks (2)" at bounding box center [118, 108] width 75 height 28
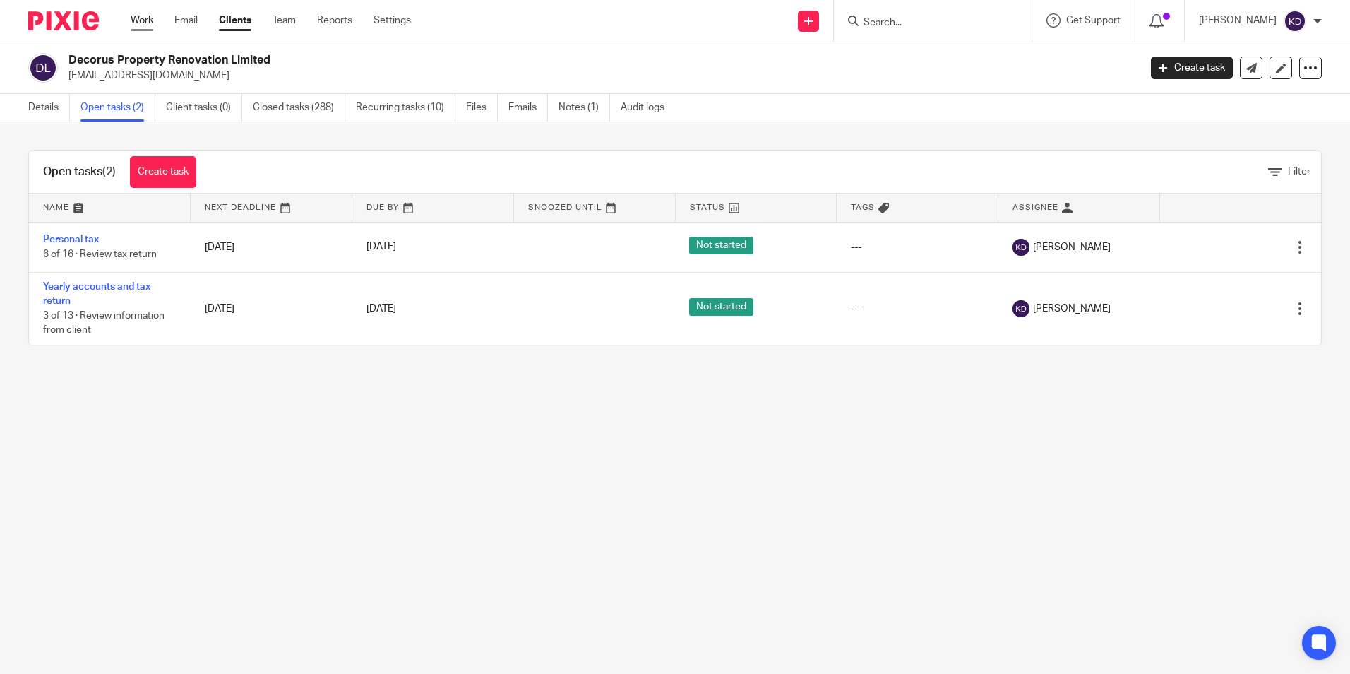
click at [150, 16] on link "Work" at bounding box center [142, 20] width 23 height 14
